Goal: Book appointment/travel/reservation

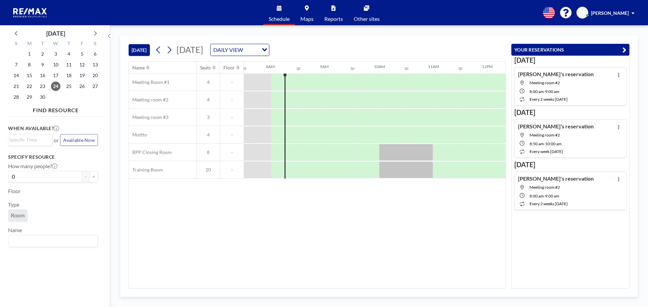
scroll to position [0, 405]
click at [273, 83] on div at bounding box center [284, 82] width 27 height 17
click at [292, 83] on div at bounding box center [291, 82] width 12 height 17
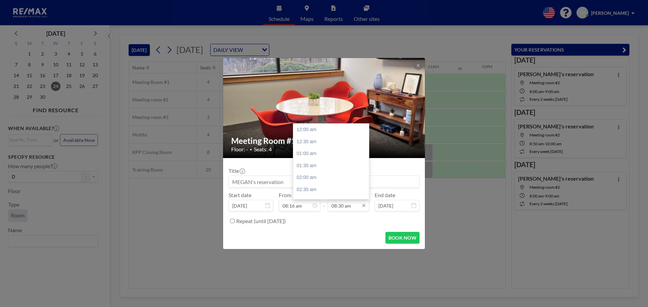
scroll to position [204, 0]
click at [344, 206] on input "08:30 am" at bounding box center [348, 205] width 41 height 11
click at [314, 167] on div "10:00 am" at bounding box center [332, 166] width 79 height 12
type input "10:00 am"
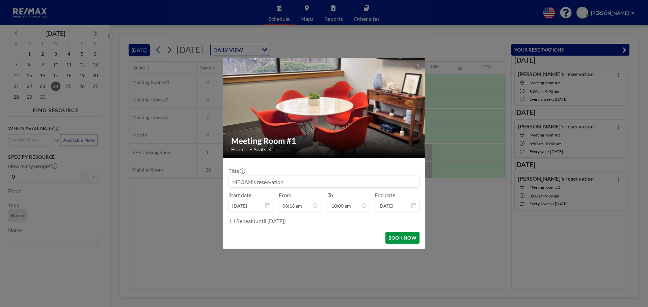
click at [399, 239] on button "BOOK NOW" at bounding box center [402, 238] width 34 height 12
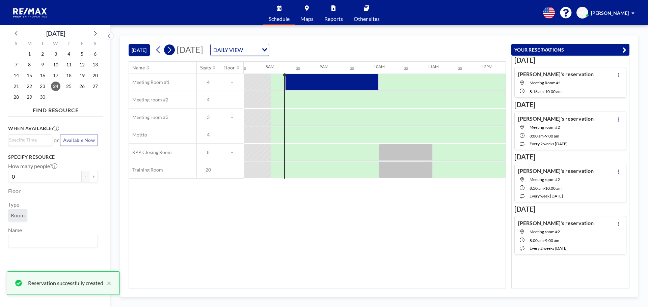
click at [174, 50] on button at bounding box center [169, 50] width 11 height 11
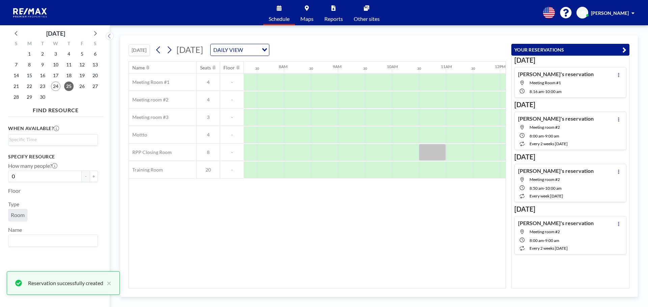
scroll to position [0, 405]
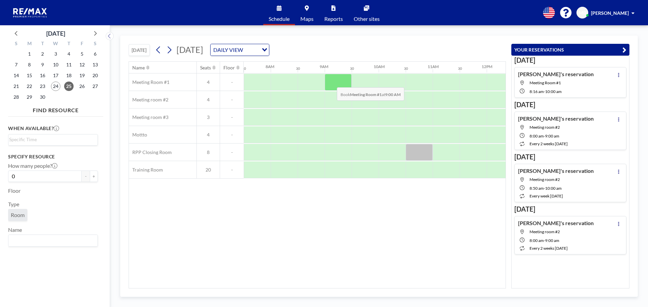
click at [331, 82] on div at bounding box center [337, 82] width 27 height 17
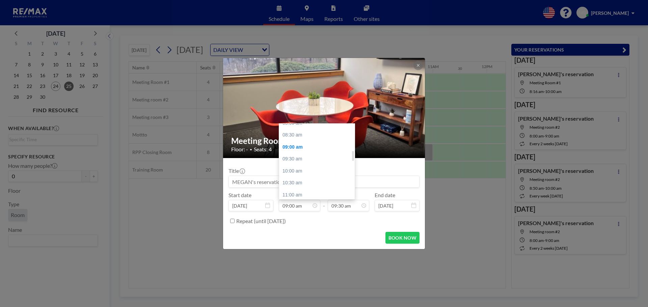
scroll to position [182, 0]
click at [298, 140] on div "08:00 am" at bounding box center [318, 140] width 79 height 12
type input "08:00 am"
click at [335, 206] on input "09:30 am" at bounding box center [348, 205] width 41 height 11
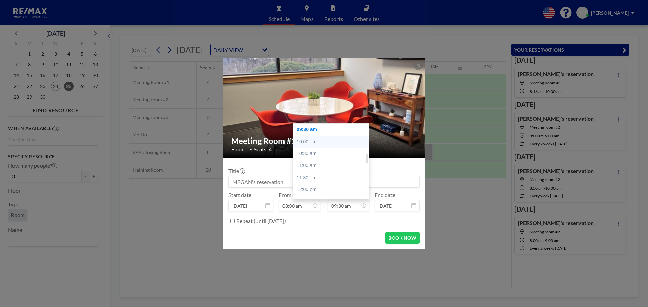
click at [309, 142] on div "10:00 am" at bounding box center [332, 142] width 79 height 12
type input "10:00 am"
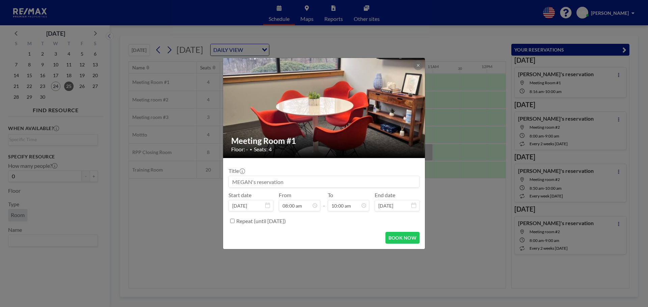
scroll to position [192, 0]
click at [235, 221] on div "Repeat (until [DATE])" at bounding box center [323, 221] width 191 height 11
click at [233, 222] on input "Repeat (until [DATE])" at bounding box center [232, 221] width 4 height 4
checkbox input "true"
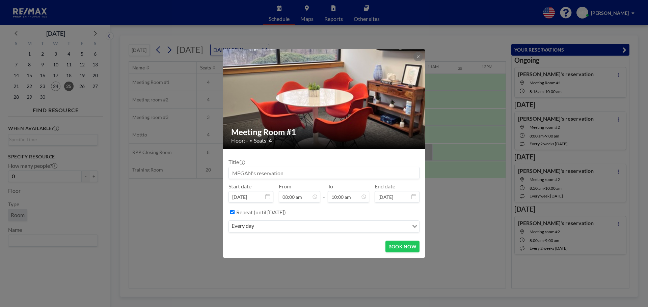
click at [250, 227] on div "every day" at bounding box center [319, 226] width 180 height 10
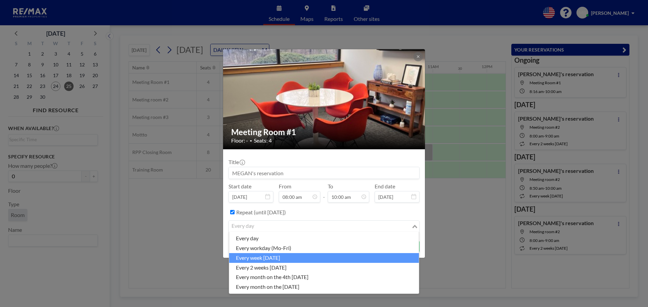
click at [274, 261] on li "every week [DATE]" at bounding box center [324, 258] width 190 height 10
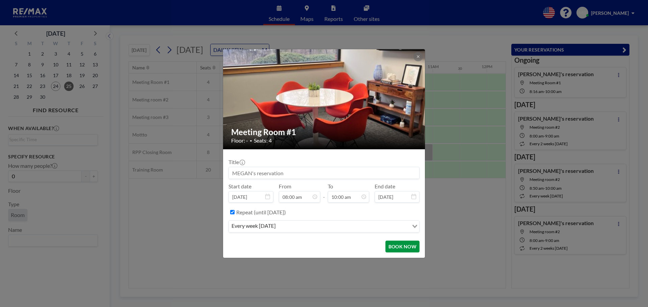
click at [394, 250] on button "BOOK NOW" at bounding box center [402, 247] width 34 height 12
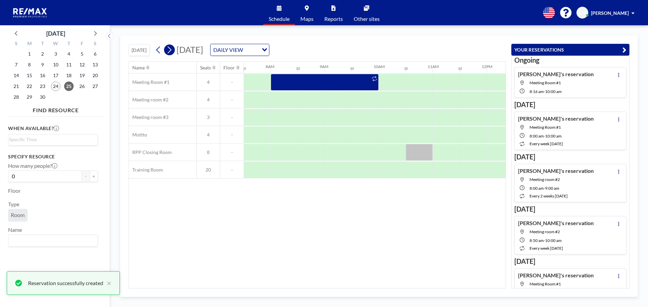
click at [174, 53] on button at bounding box center [169, 50] width 11 height 11
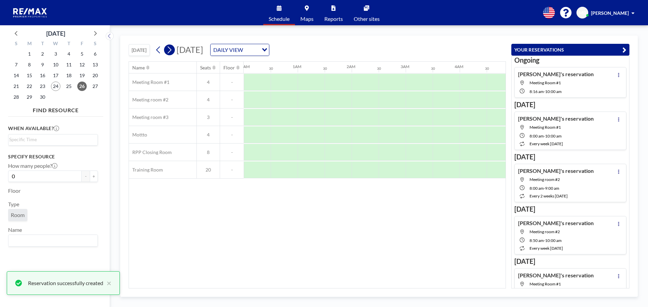
scroll to position [0, 388]
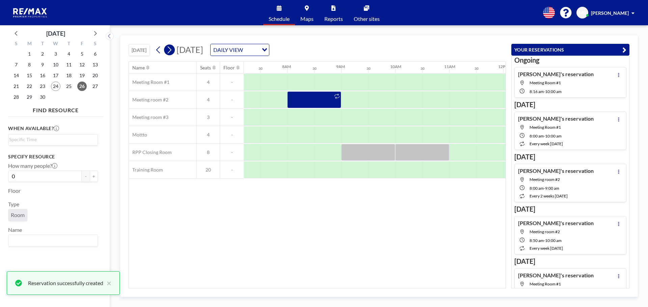
click at [174, 53] on button at bounding box center [169, 50] width 11 height 11
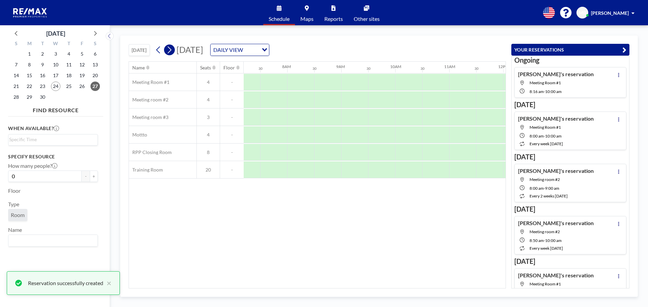
scroll to position [0, 405]
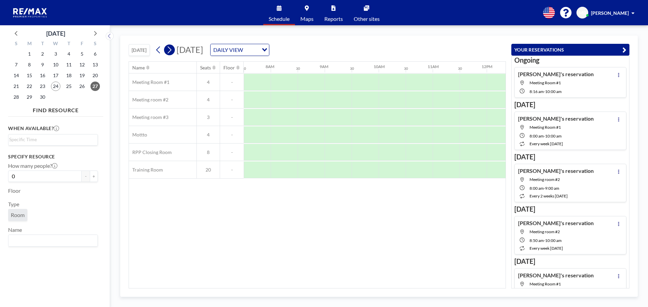
click at [172, 52] on icon at bounding box center [169, 50] width 6 height 10
click at [172, 53] on icon at bounding box center [169, 50] width 6 height 10
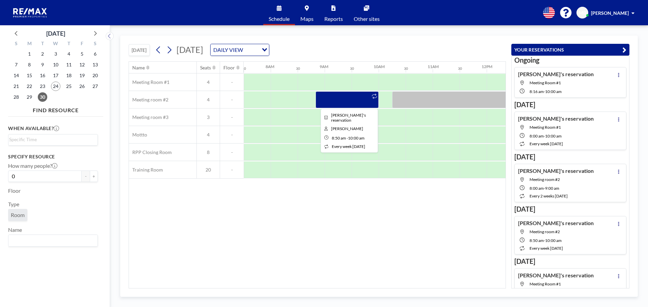
click at [324, 100] on div at bounding box center [346, 99] width 63 height 17
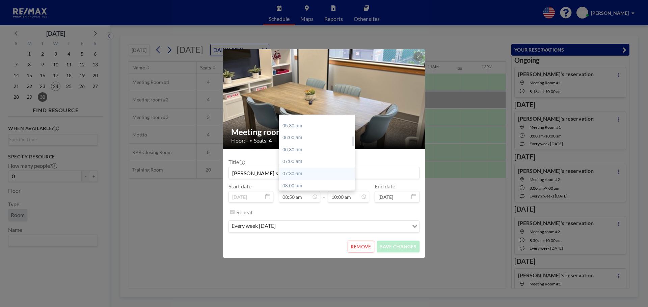
scroll to position [169, 0]
click at [302, 144] on div "08:00 am" at bounding box center [318, 145] width 79 height 12
type input "08:00 am"
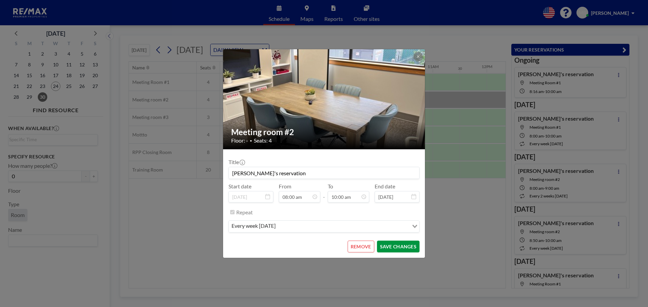
scroll to position [192, 0]
click at [402, 247] on button "SAVE CHANGES" at bounding box center [398, 247] width 43 height 12
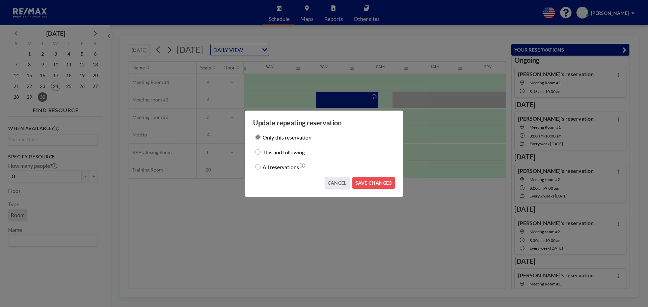
click at [259, 151] on input "This and following" at bounding box center [257, 151] width 5 height 5
radio input "true"
click at [367, 186] on button "SAVE CHANGES" at bounding box center [373, 183] width 43 height 12
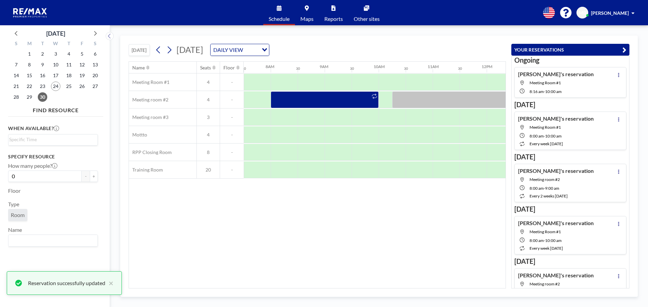
click at [169, 52] on icon at bounding box center [169, 50] width 6 height 10
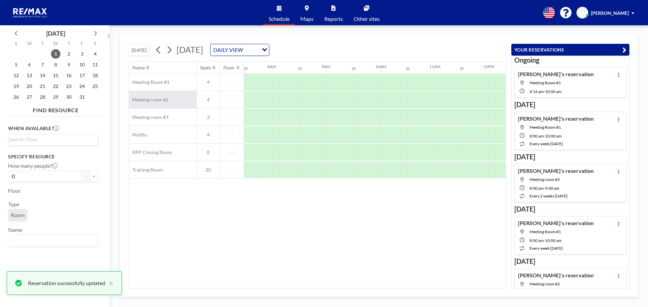
scroll to position [0, 405]
click at [278, 85] on div at bounding box center [284, 82] width 27 height 17
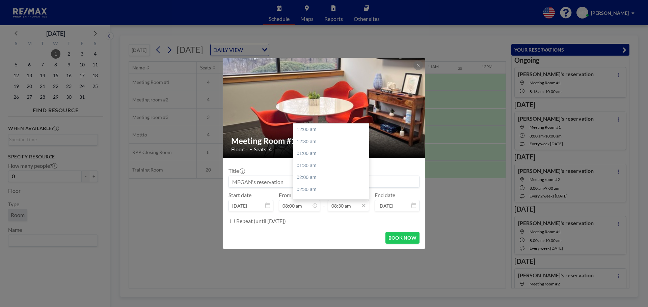
scroll to position [204, 0]
click at [335, 208] on input "08:30 am" at bounding box center [348, 205] width 41 height 11
drag, startPoint x: 309, startPoint y: 165, endPoint x: 252, endPoint y: 210, distance: 73.2
click at [309, 165] on div "10:00 am" at bounding box center [332, 166] width 79 height 12
type input "10:00 am"
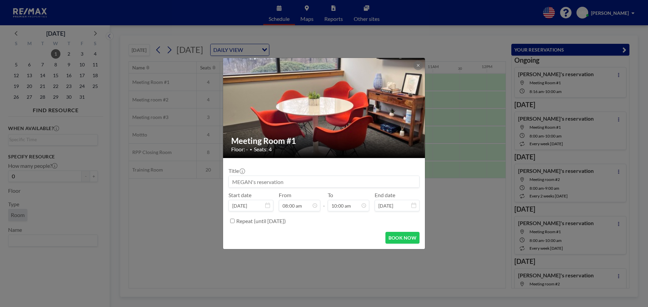
click at [233, 221] on input "Repeat (until [DATE])" at bounding box center [232, 221] width 4 height 4
checkbox input "true"
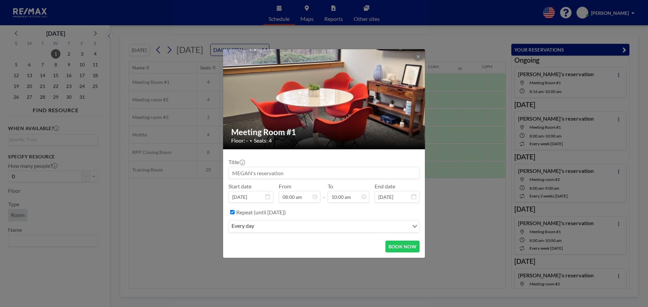
click at [292, 228] on input "Search for option" at bounding box center [332, 226] width 152 height 9
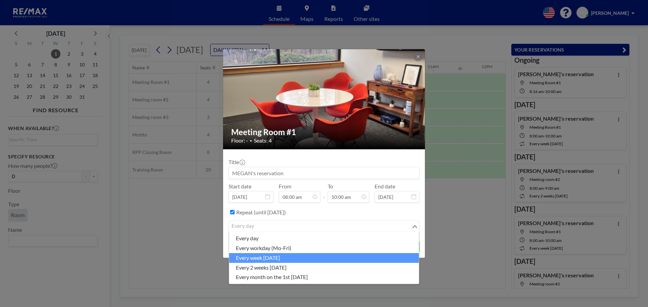
click at [294, 257] on li "every week [DATE]" at bounding box center [324, 258] width 190 height 10
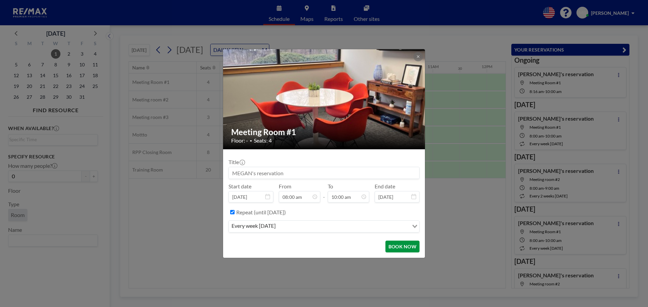
click at [399, 251] on button "BOOK NOW" at bounding box center [402, 247] width 34 height 12
